Goal: Information Seeking & Learning: Learn about a topic

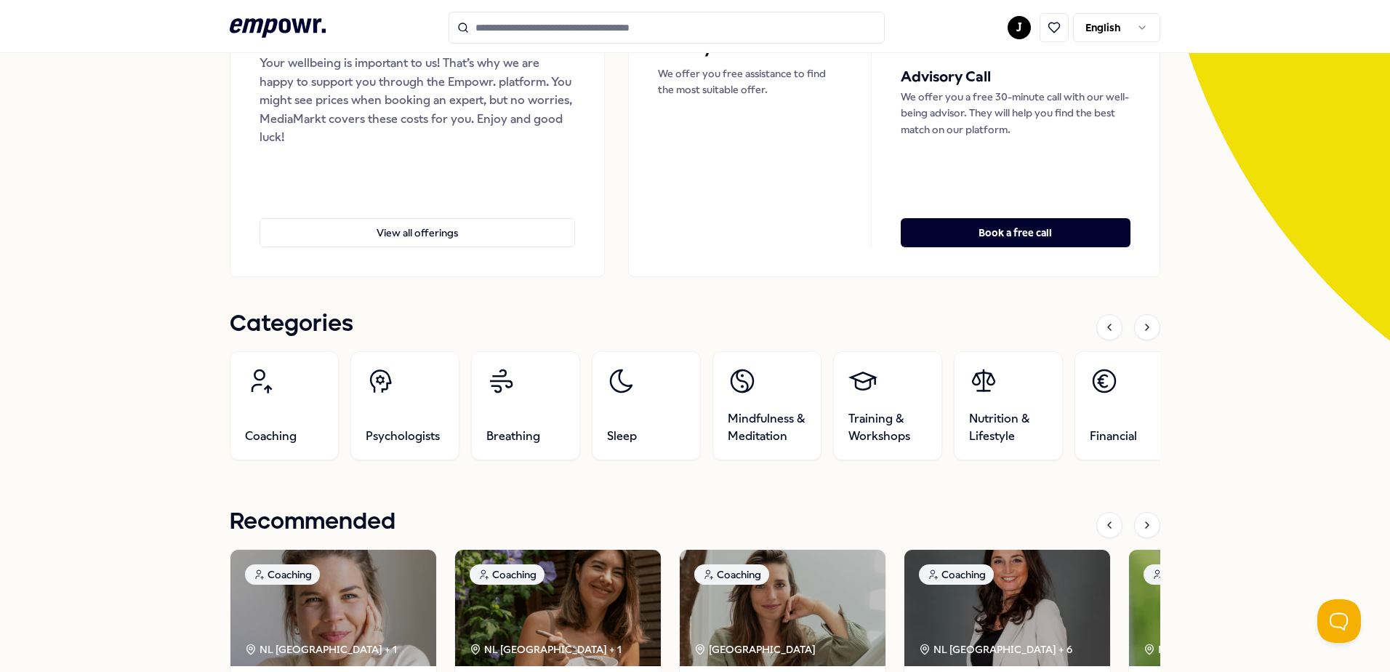
scroll to position [291, 0]
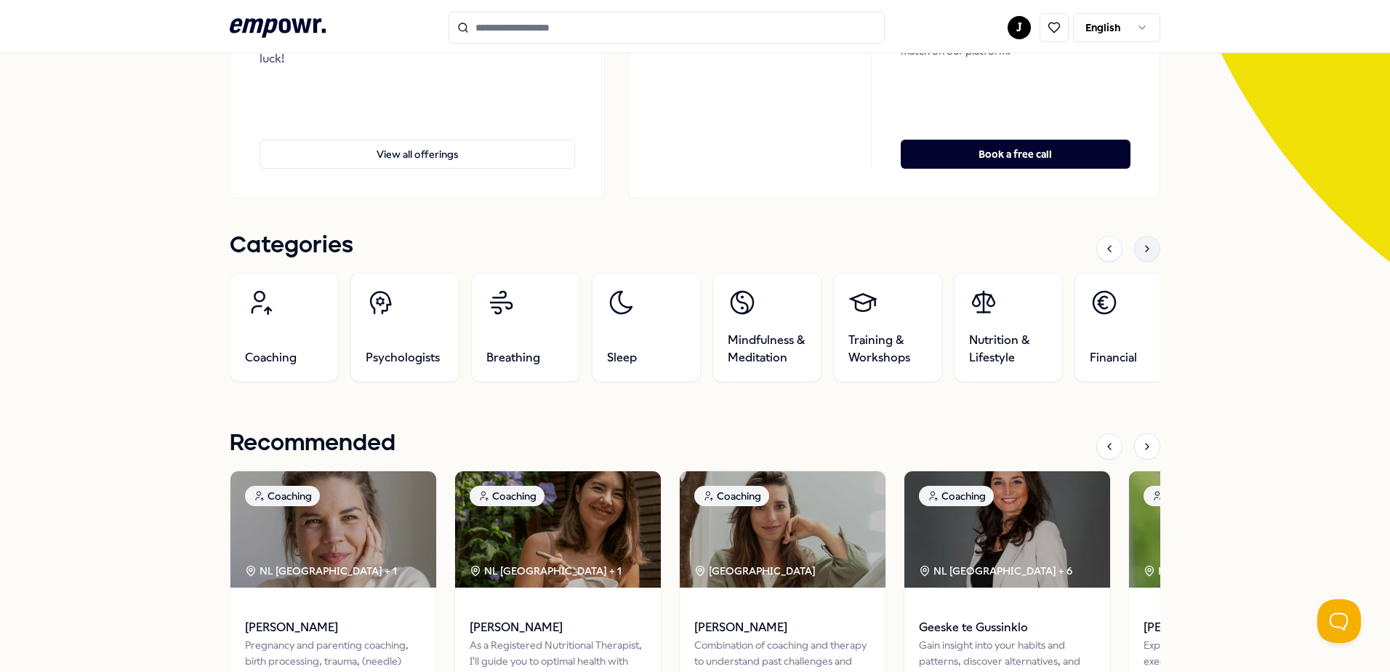
click at [1141, 246] on icon at bounding box center [1147, 249] width 12 height 12
click at [1141, 245] on icon at bounding box center [1147, 249] width 12 height 12
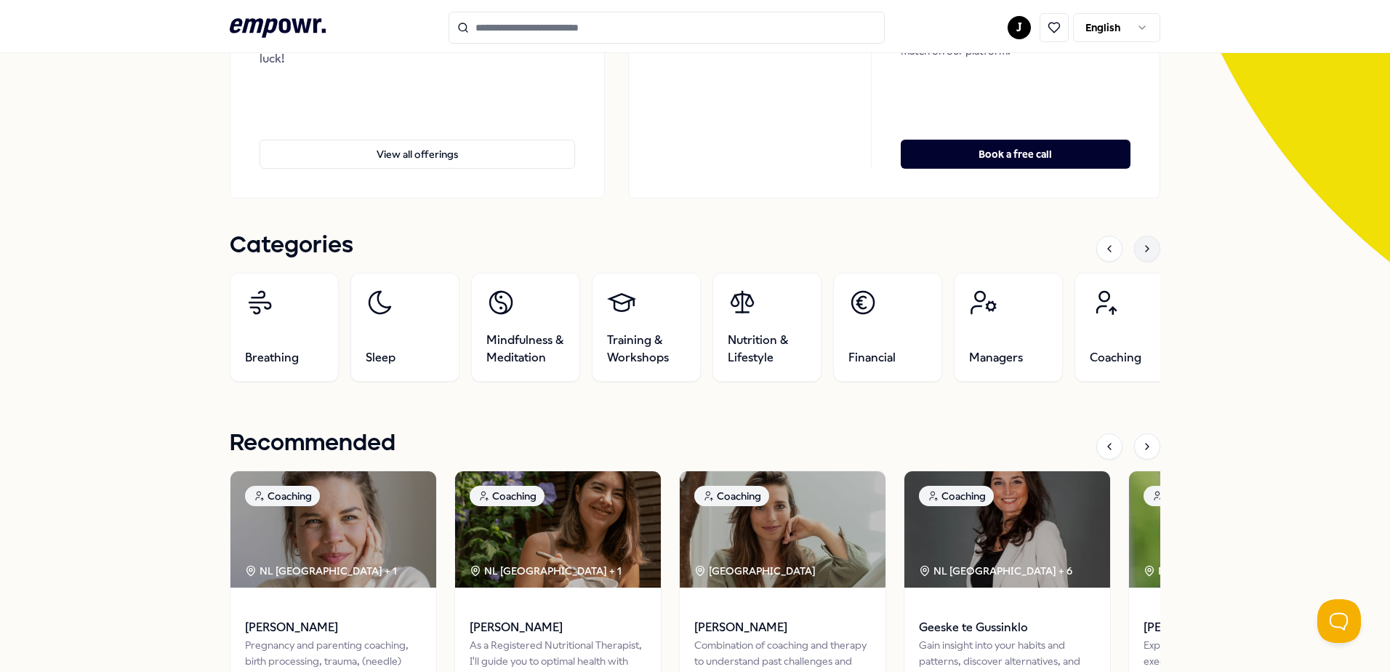
click at [1141, 245] on icon at bounding box center [1147, 249] width 12 height 12
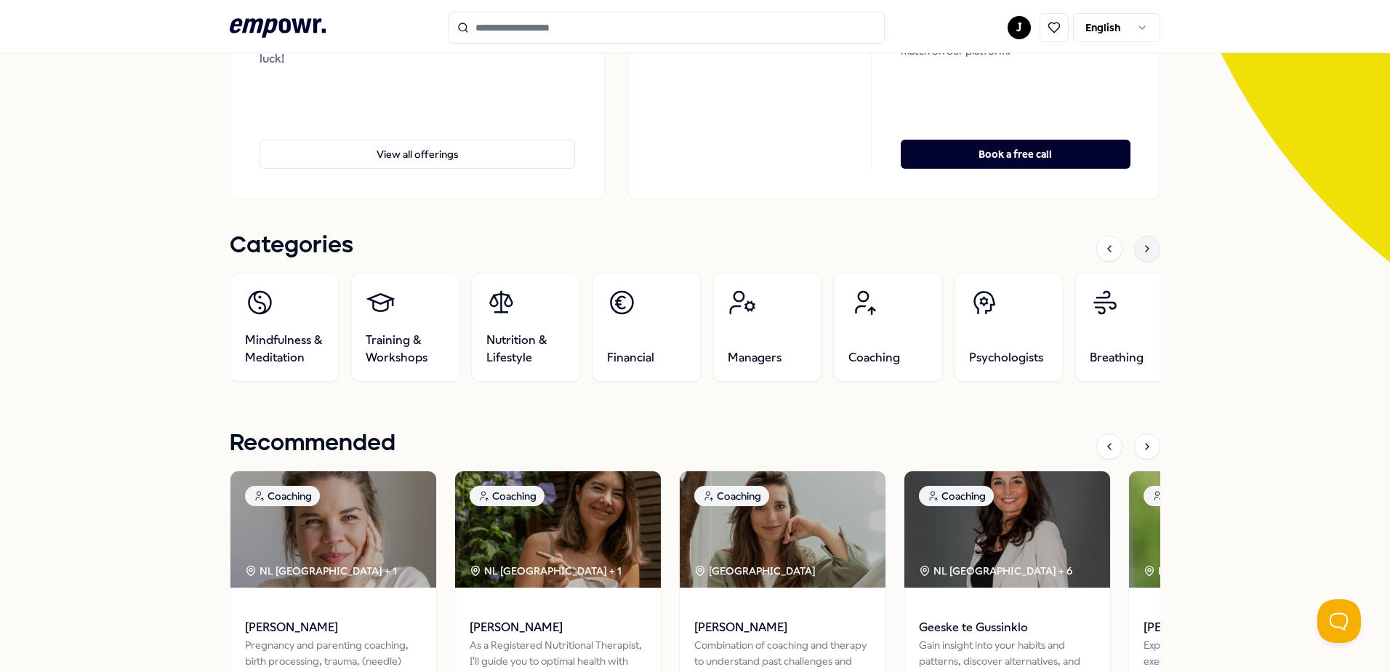
click at [1141, 245] on icon at bounding box center [1147, 249] width 12 height 12
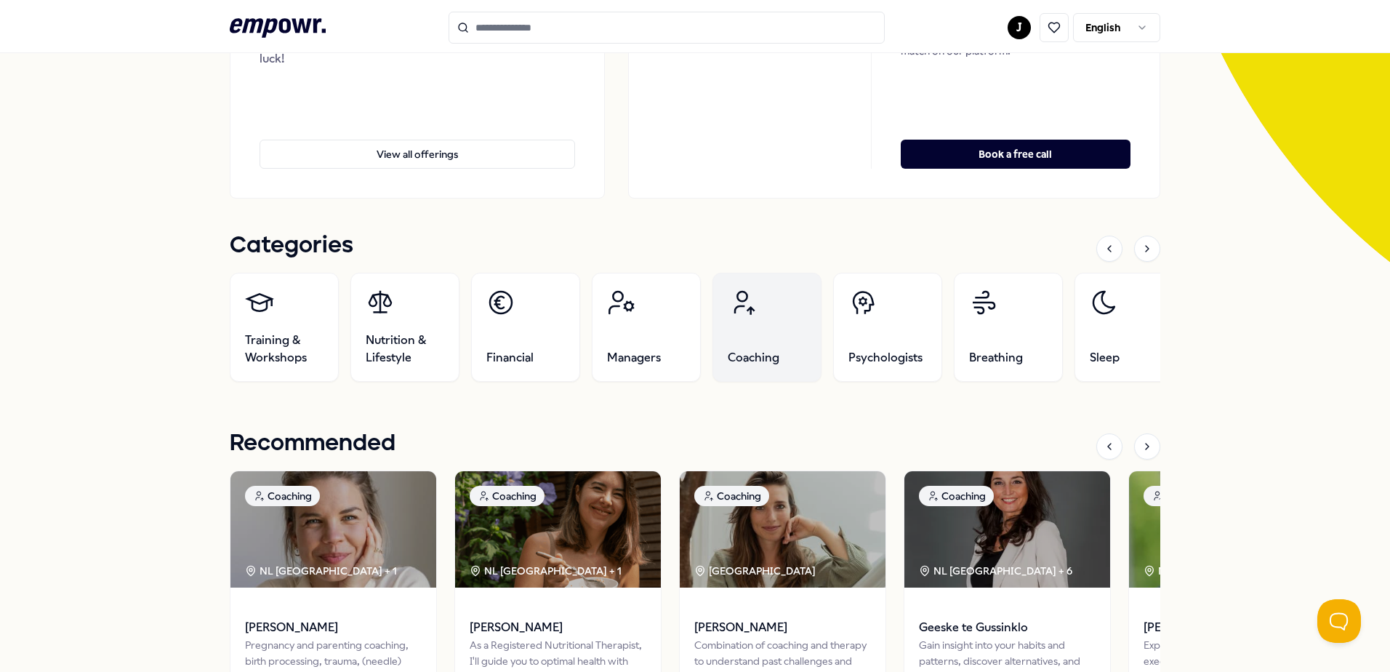
click at [758, 331] on link "Coaching" at bounding box center [766, 327] width 109 height 109
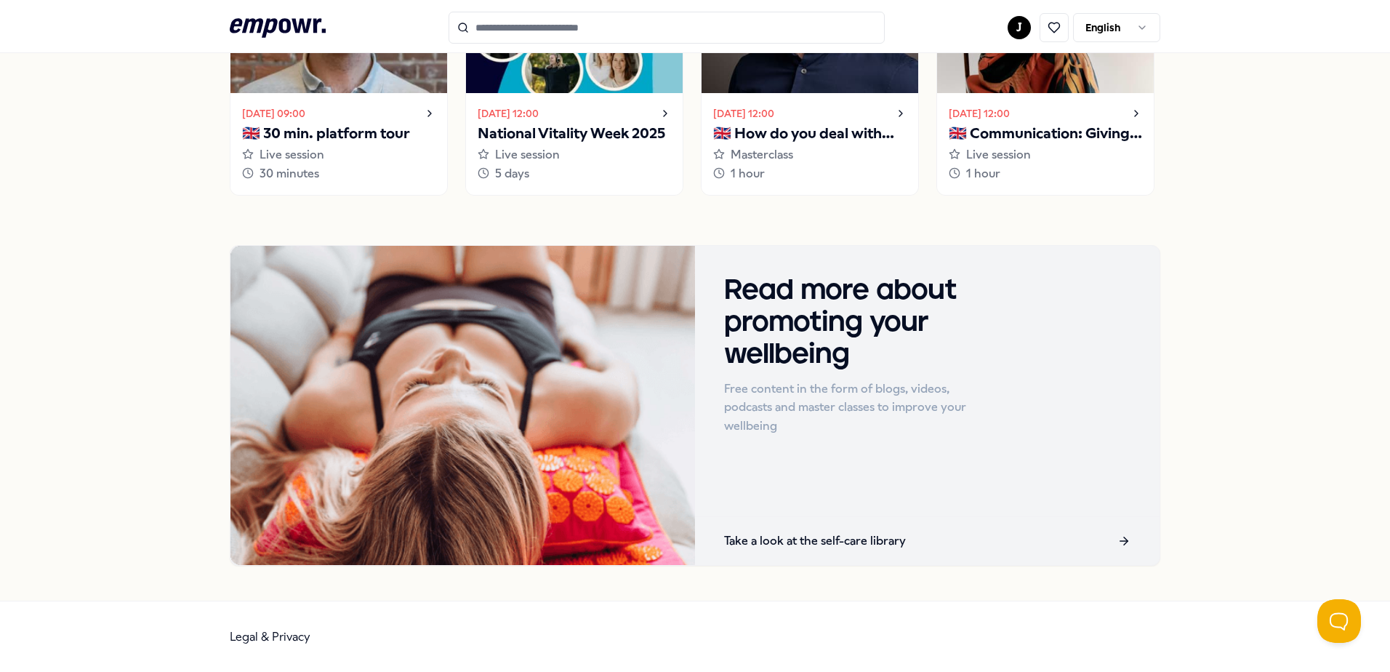
scroll to position [876, 0]
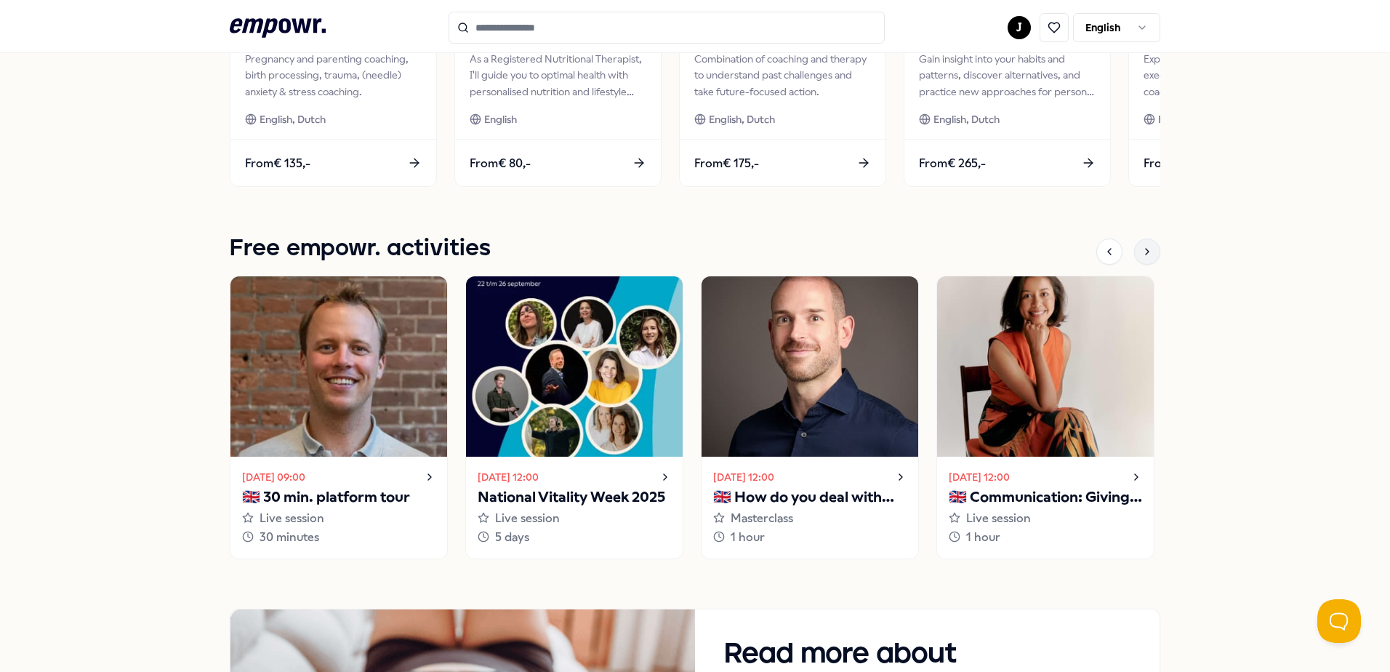
click at [1134, 247] on div at bounding box center [1147, 251] width 26 height 26
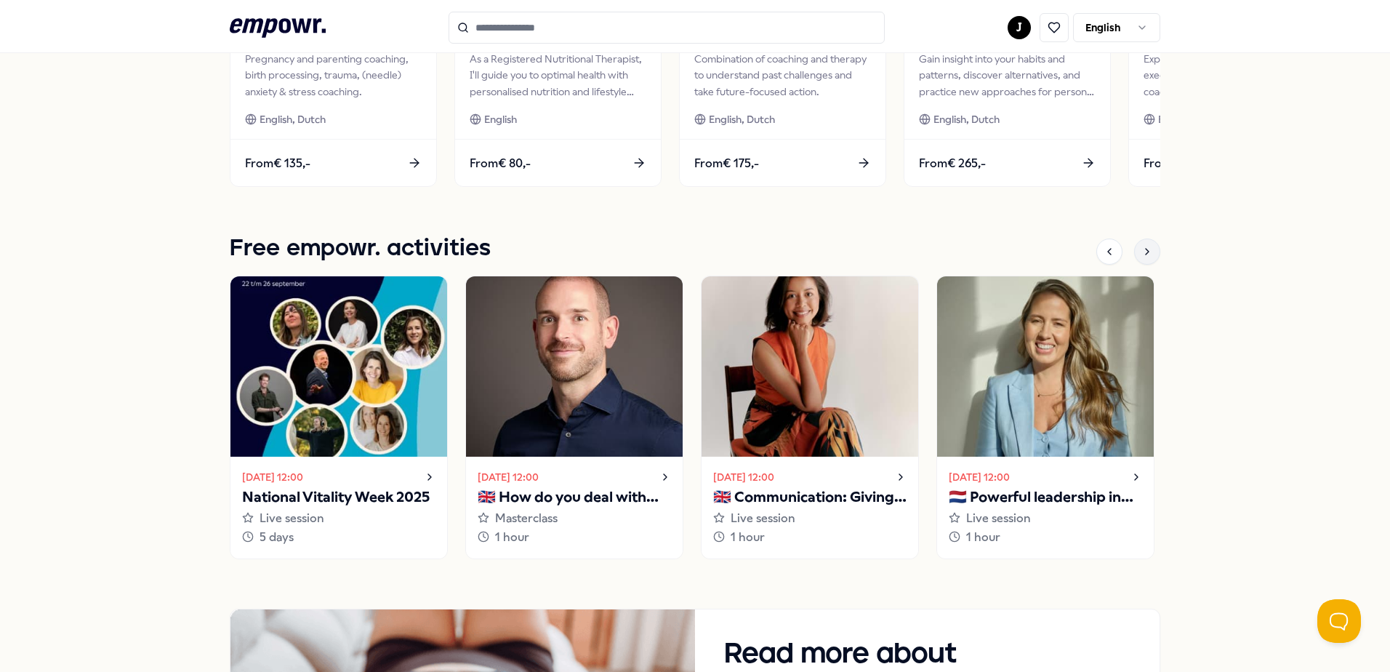
click at [1141, 247] on icon at bounding box center [1147, 252] width 12 height 12
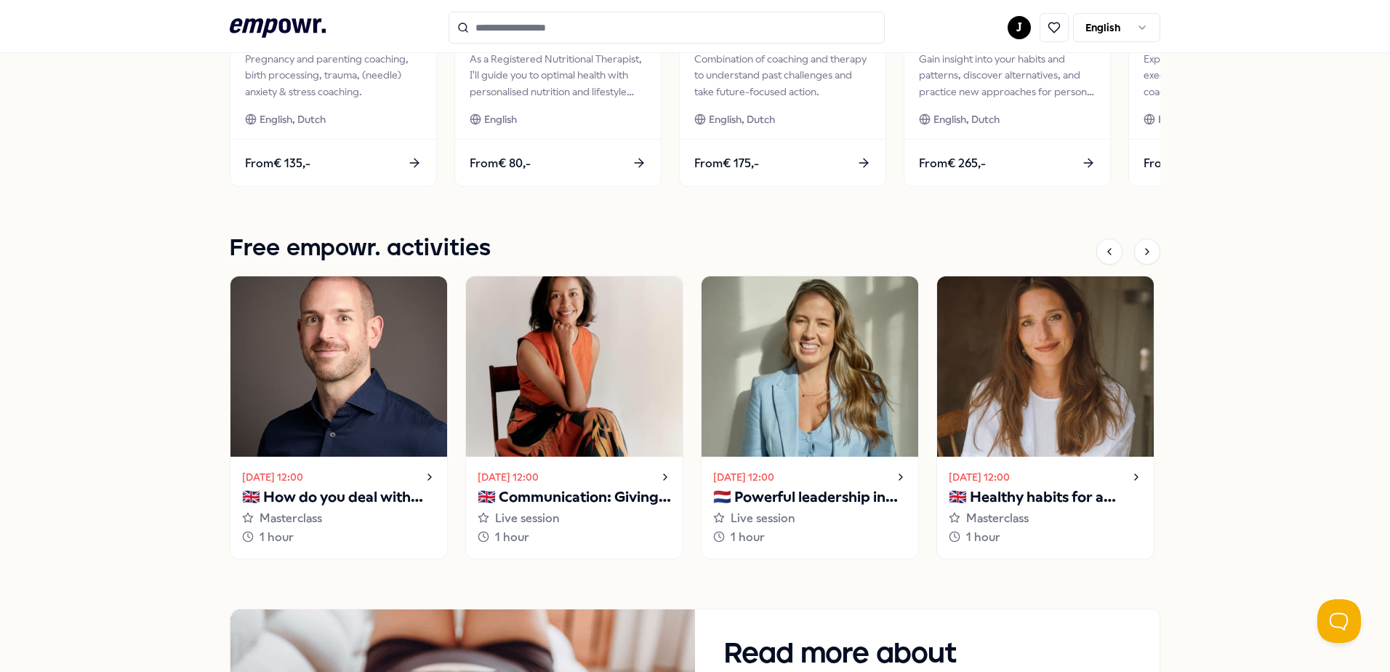
click at [1132, 473] on icon at bounding box center [1136, 476] width 12 height 17
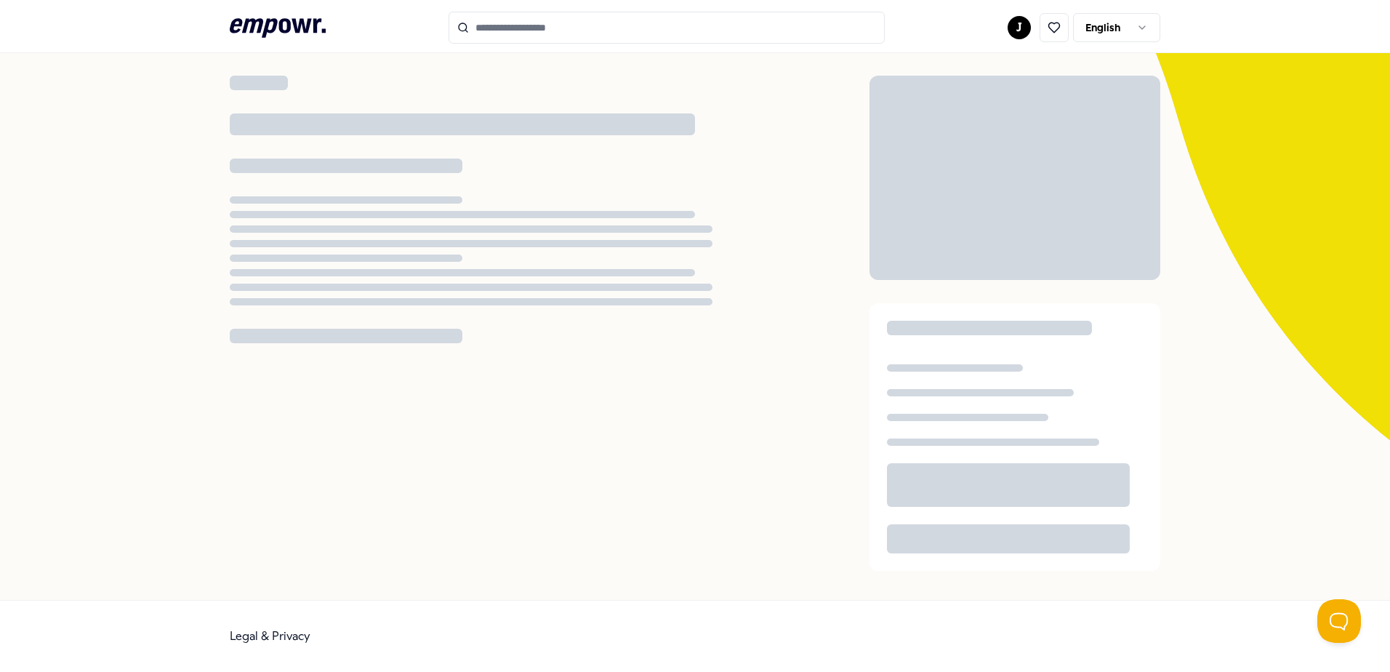
scroll to position [94, 0]
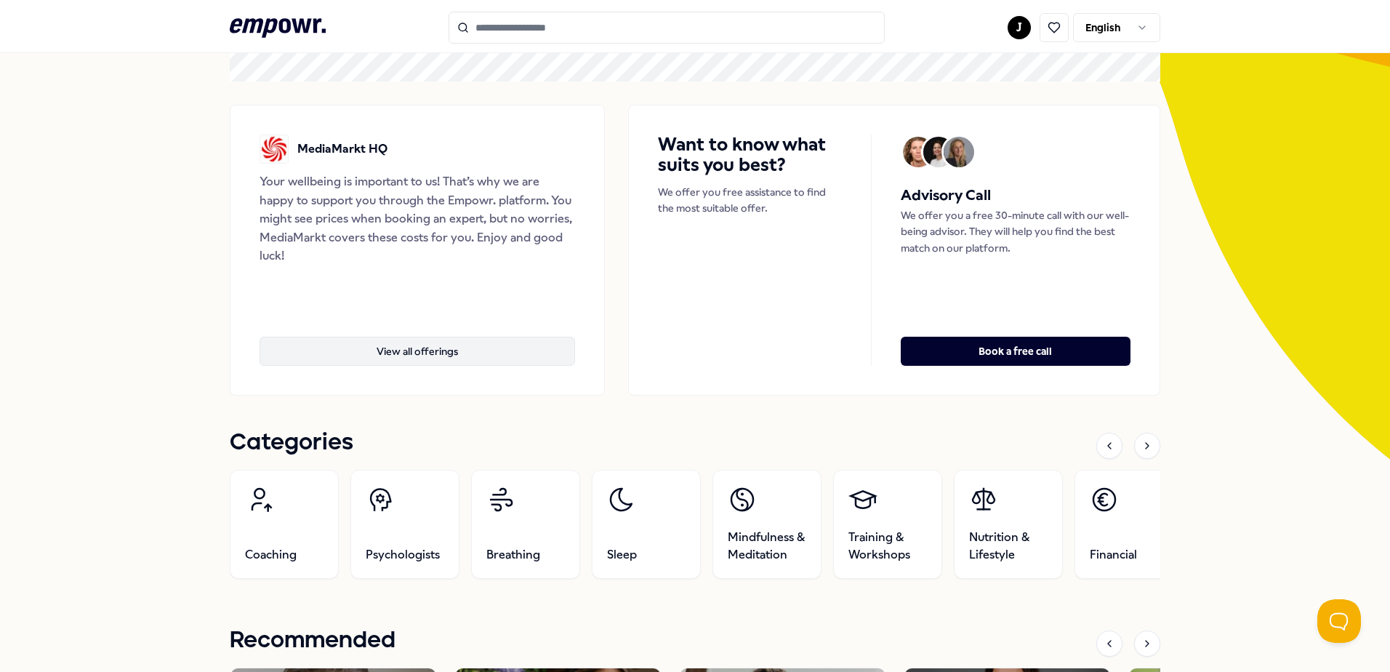
click at [432, 344] on button "View all offerings" at bounding box center [416, 350] width 315 height 29
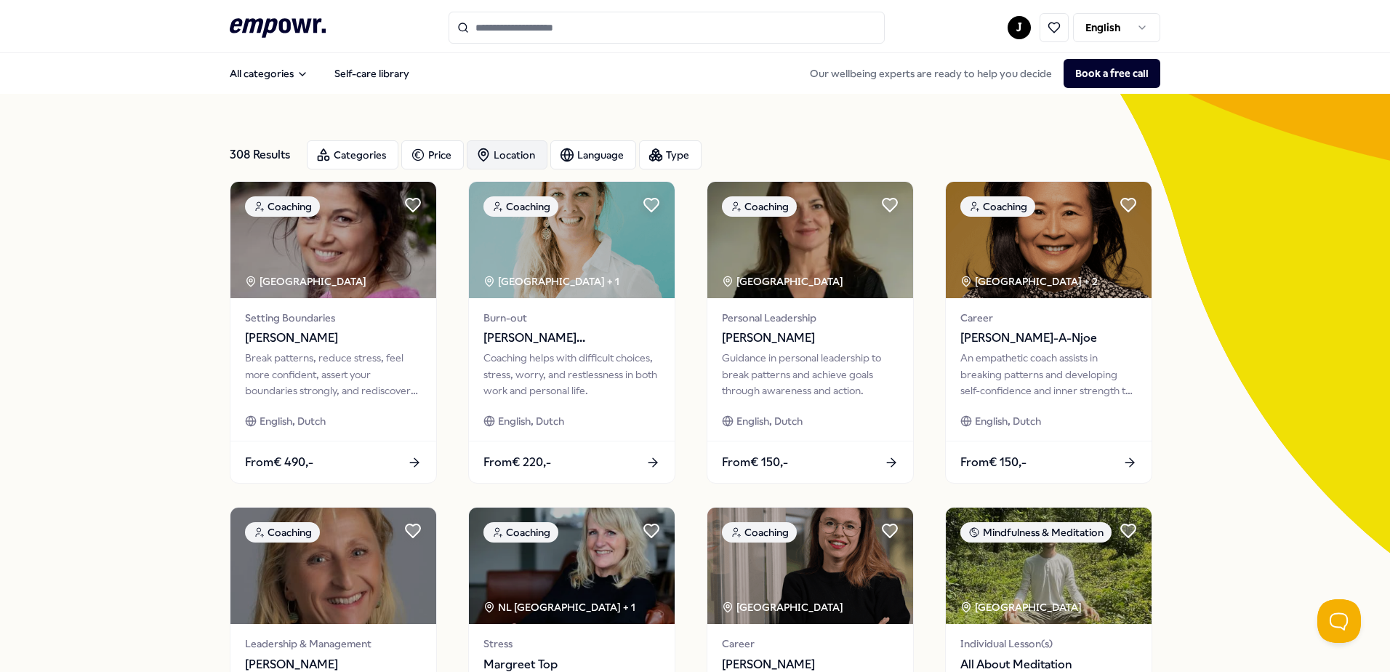
click at [486, 153] on div "Location" at bounding box center [507, 154] width 81 height 29
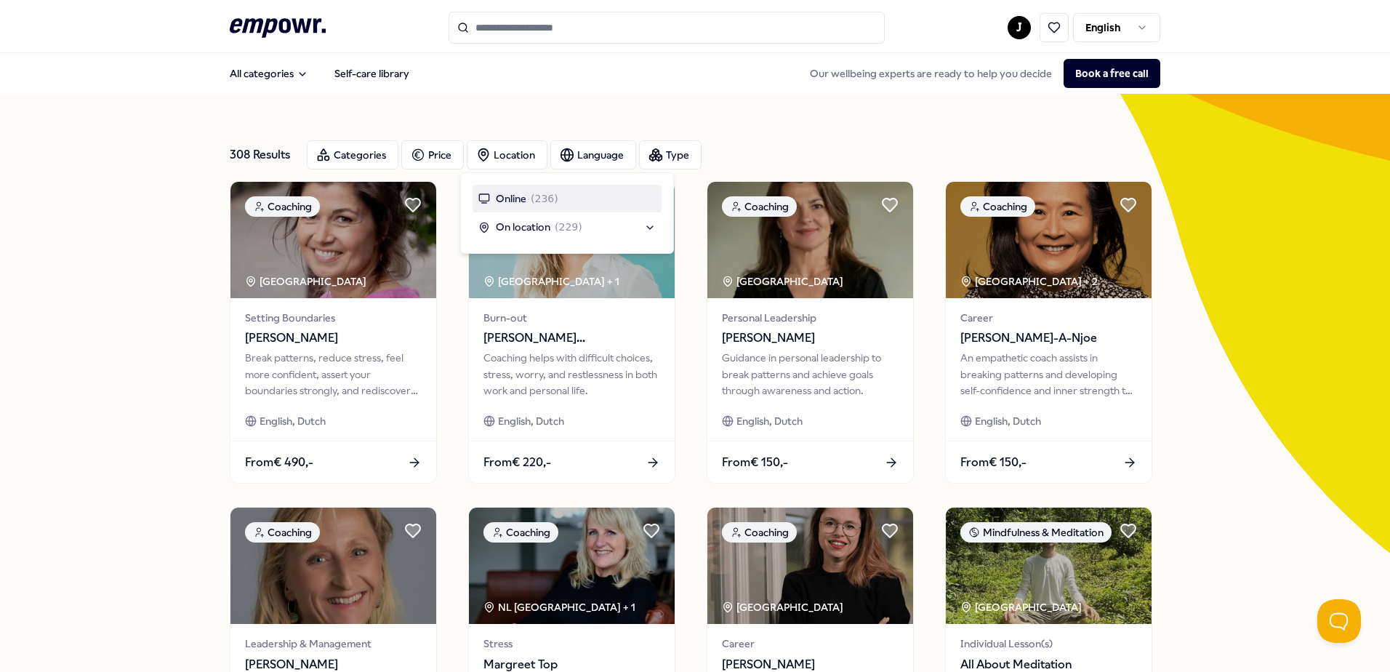
click at [532, 204] on span "( 236 )" at bounding box center [545, 198] width 28 height 16
click at [542, 106] on div "236 Results Reset Filters Categories Price Location Language Type Reset Filters…" at bounding box center [695, 661] width 930 height 1134
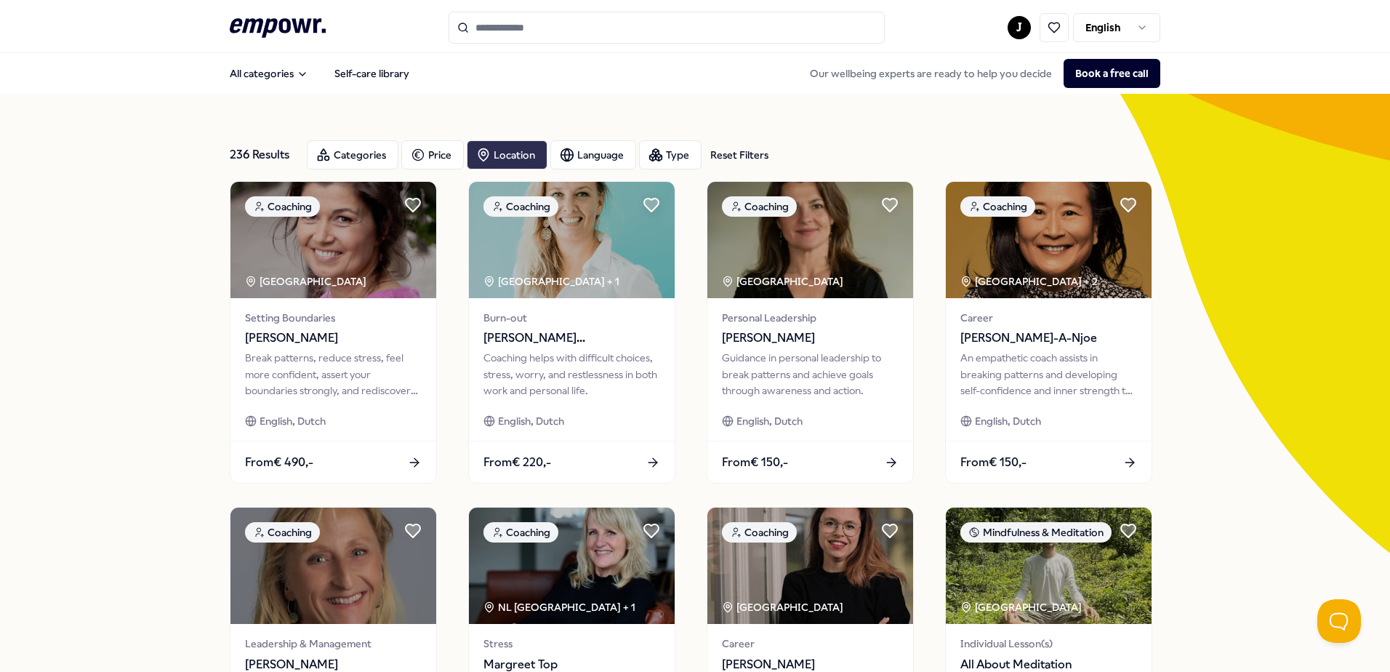
click at [510, 157] on div "Location" at bounding box center [507, 154] width 81 height 29
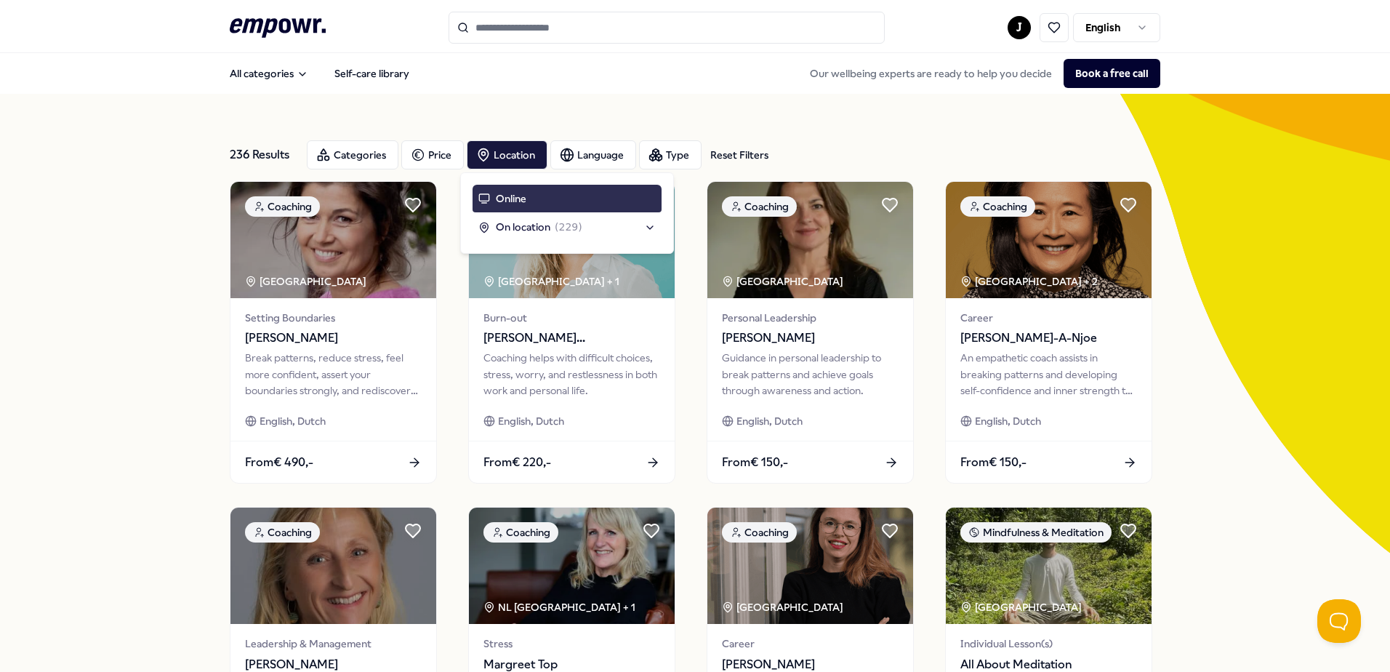
click at [513, 198] on span "Online" at bounding box center [511, 198] width 31 height 16
click at [504, 195] on span "Online" at bounding box center [511, 198] width 31 height 16
click at [504, 94] on div "236 Results Reset Filters Categories Price Location Language Type Reset Filters…" at bounding box center [695, 661] width 930 height 1134
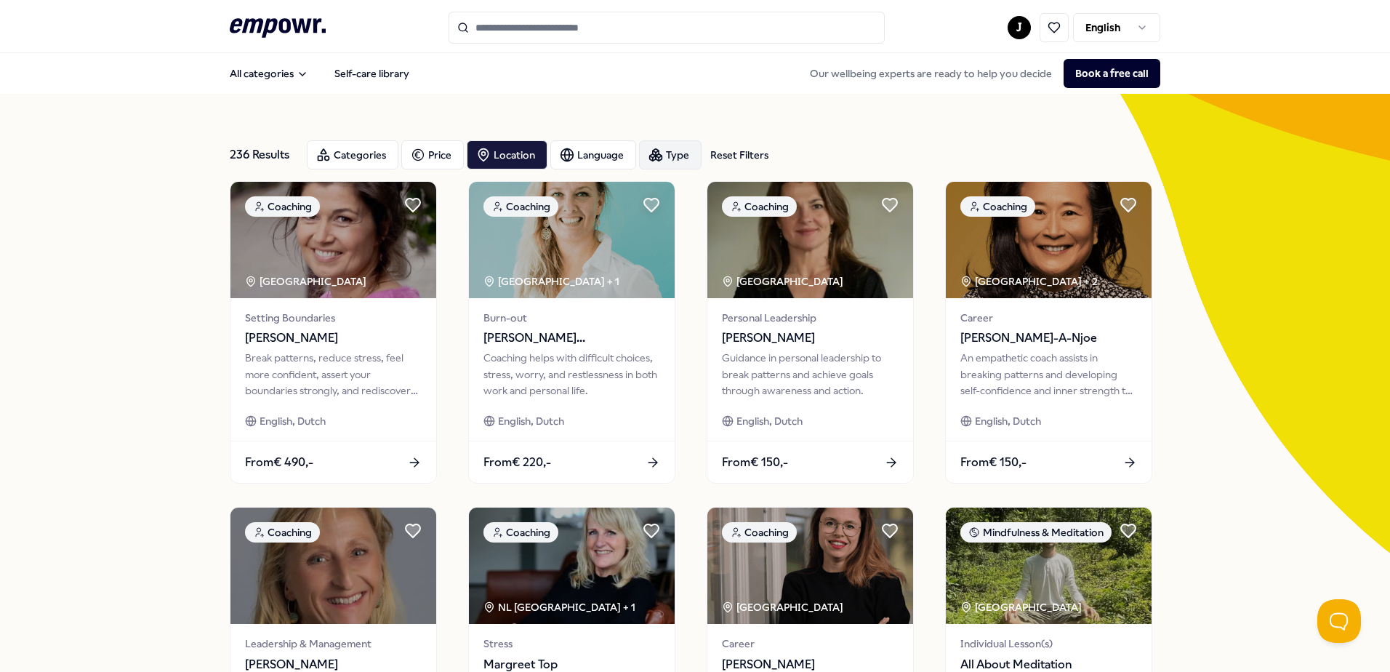
click at [655, 151] on icon "button" at bounding box center [655, 155] width 15 height 15
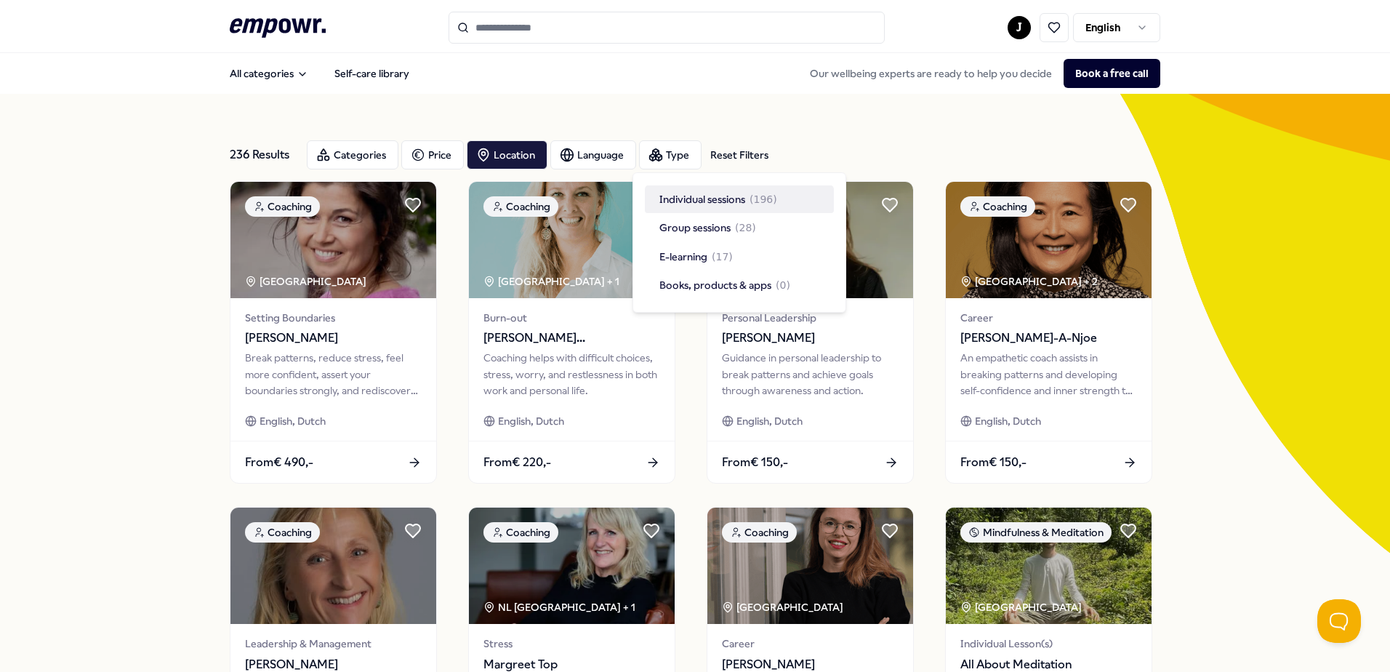
click at [671, 82] on div "All categories Self-care library Our wellbeing experts are ready to help you de…" at bounding box center [695, 73] width 930 height 35
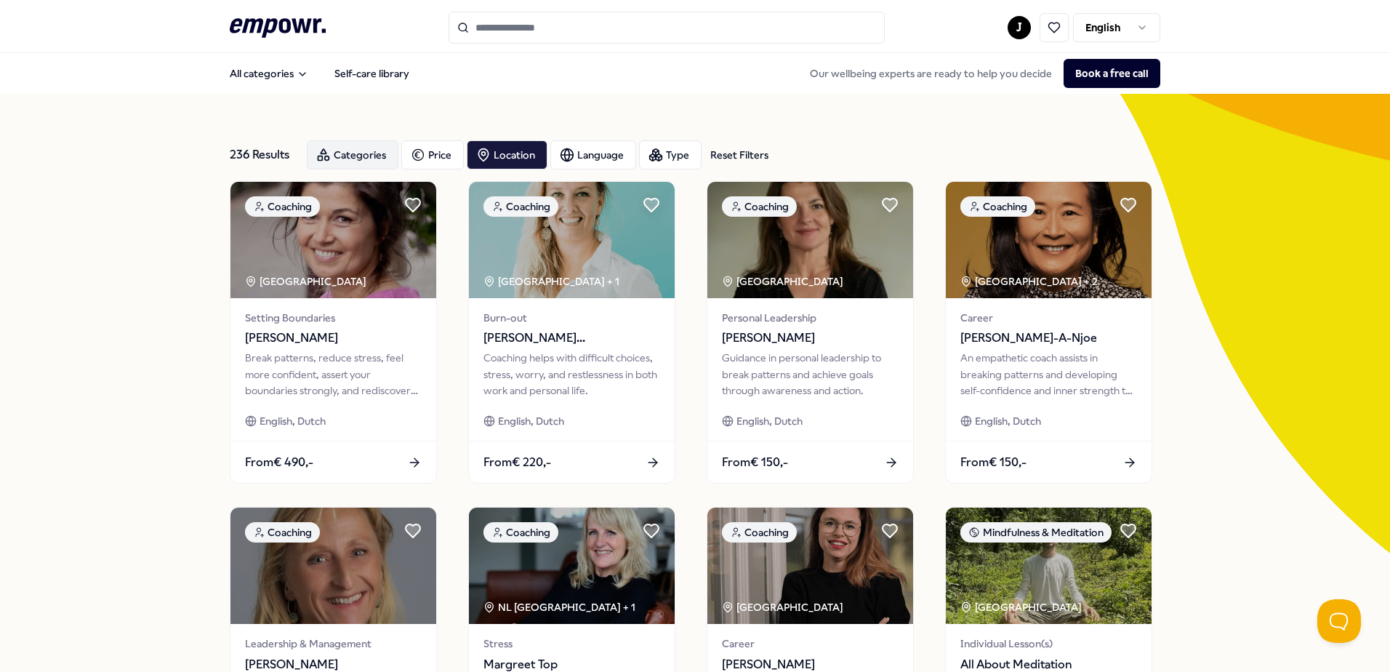
click at [366, 152] on div "Categories" at bounding box center [353, 154] width 92 height 29
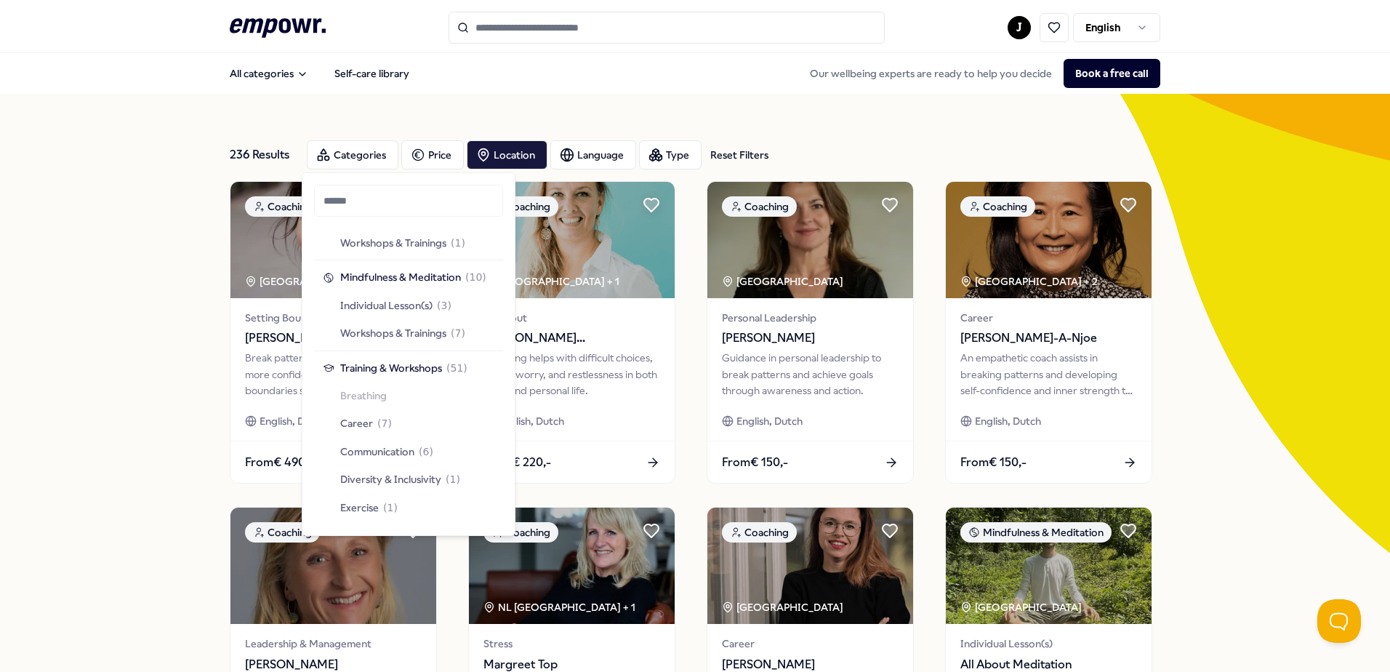
scroll to position [1235, 0]
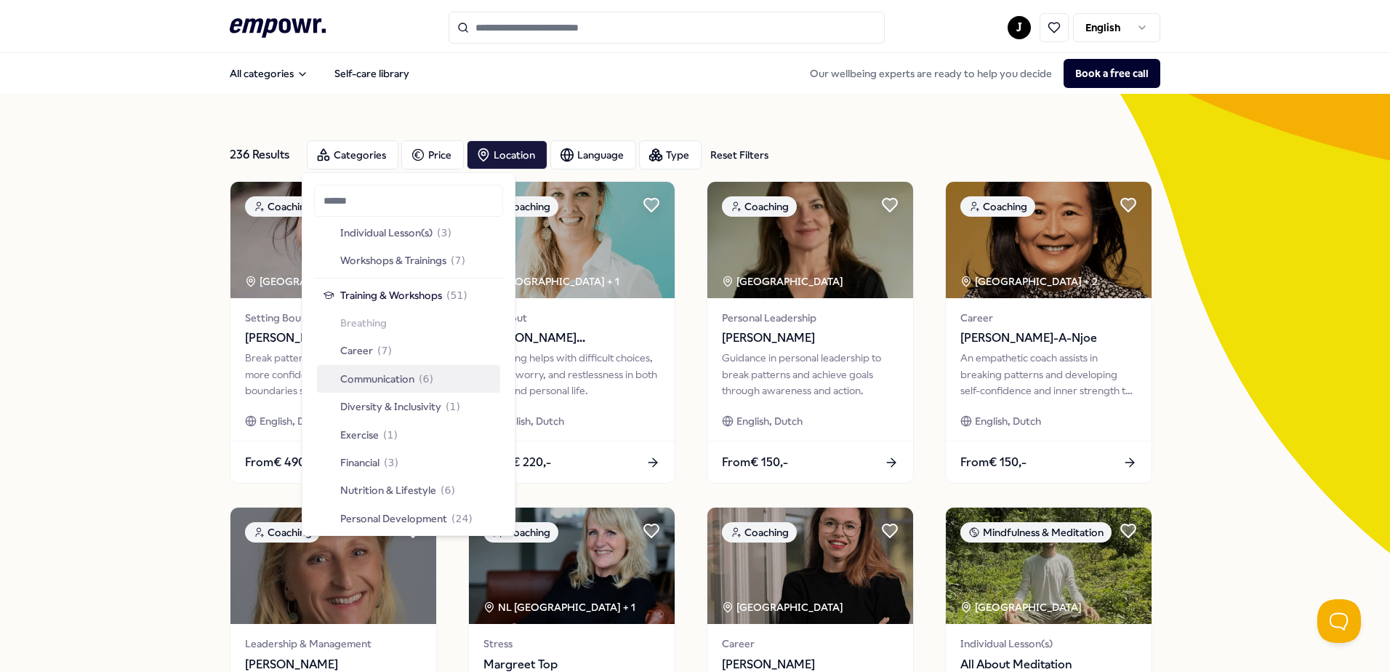
click at [128, 353] on div "236 Results Reset Filters Categories Price Location Language Type Reset Filters…" at bounding box center [695, 661] width 1390 height 1134
